Goal: Task Accomplishment & Management: Complete application form

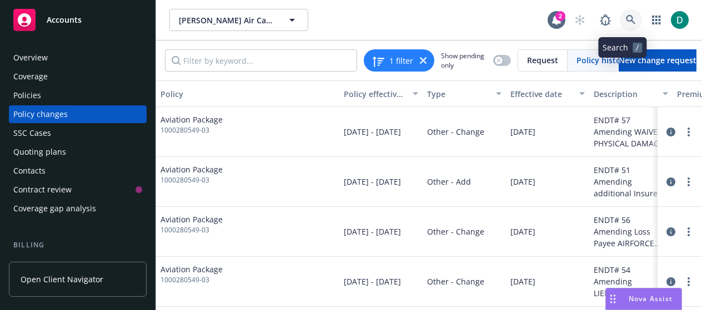
click at [626, 22] on icon at bounding box center [631, 20] width 10 height 10
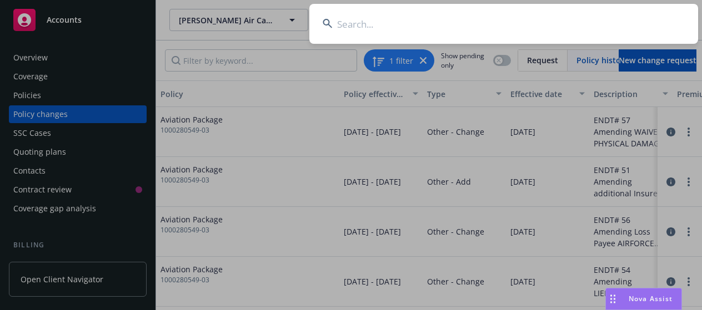
click at [527, 22] on input at bounding box center [503, 24] width 389 height 40
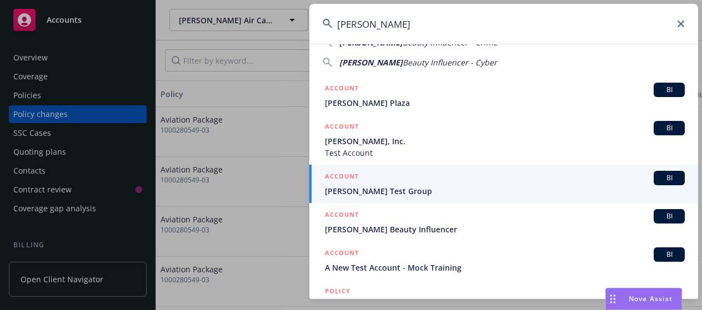
scroll to position [82, 0]
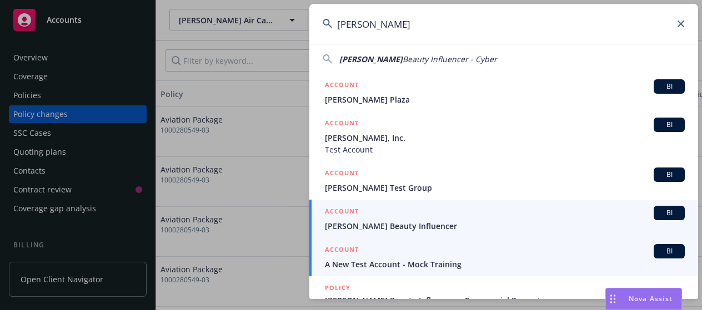
type input "[PERSON_NAME]"
click at [392, 228] on span "[PERSON_NAME] Beauty Influencer" at bounding box center [505, 226] width 360 height 12
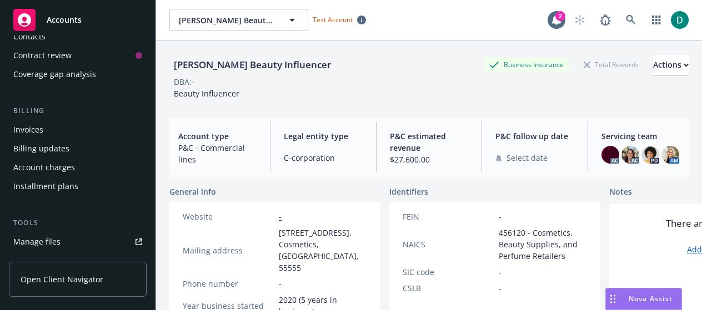
scroll to position [136, 0]
click at [63, 163] on div "Account charges" at bounding box center [44, 166] width 62 height 18
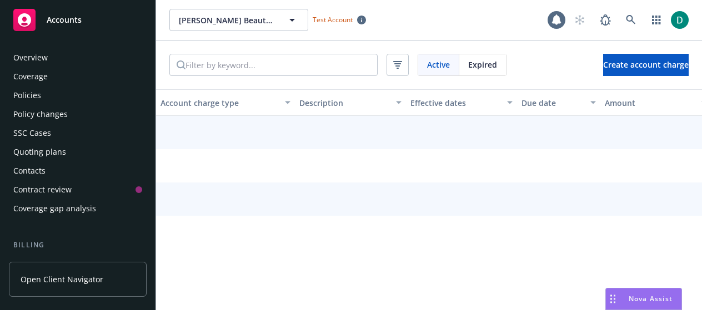
scroll to position [129, 0]
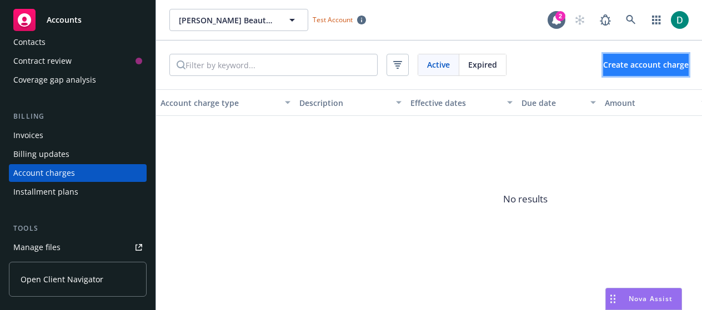
click at [644, 63] on span "Create account charge" at bounding box center [646, 64] width 86 height 11
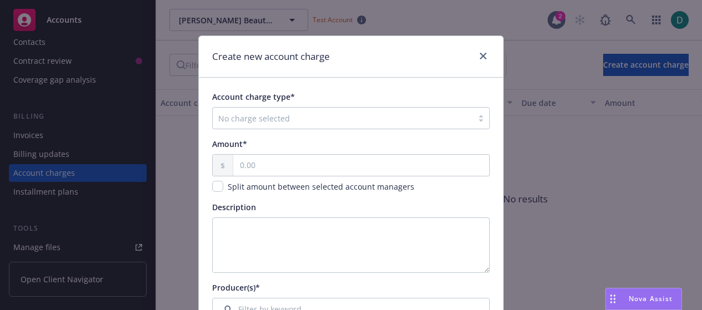
click at [416, 116] on div at bounding box center [342, 118] width 249 height 13
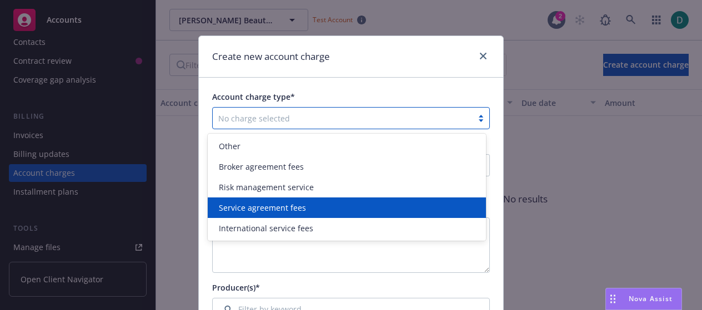
click at [269, 213] on span "Service agreement fees" at bounding box center [262, 208] width 87 height 12
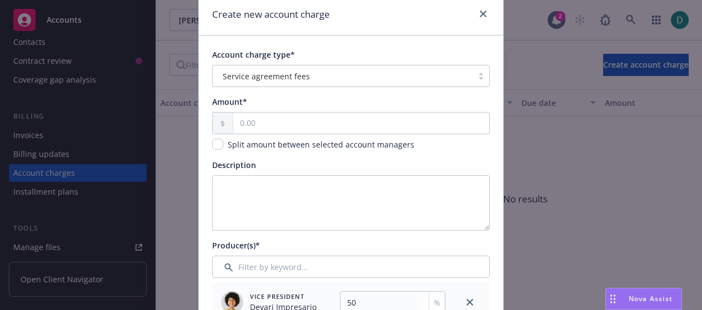
scroll to position [0, 0]
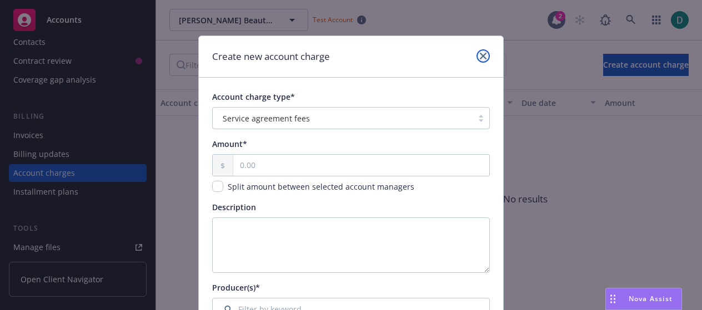
click at [482, 56] on icon "close" at bounding box center [483, 56] width 7 height 7
